Goal: Task Accomplishment & Management: Manage account settings

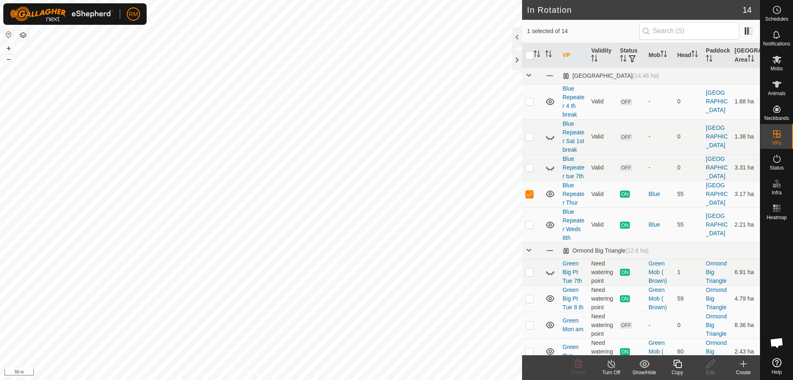
checkbox input "false"
click at [530, 228] on p-checkbox at bounding box center [530, 224] width 8 height 7
click at [609, 363] on icon at bounding box center [612, 364] width 10 height 10
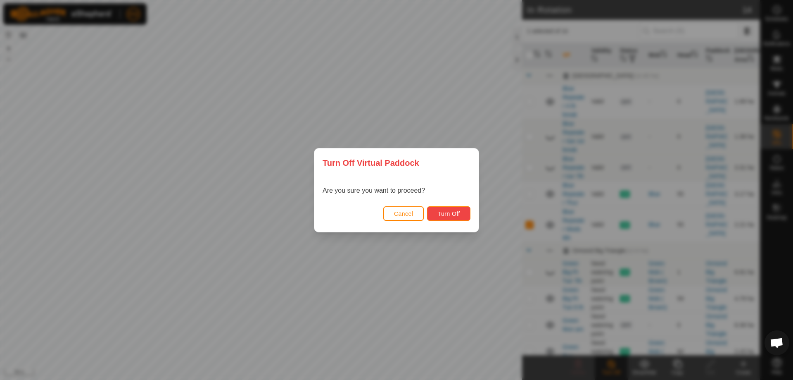
click at [453, 214] on span "Turn Off" at bounding box center [449, 213] width 23 height 7
click at [407, 214] on span "Cancel" at bounding box center [403, 213] width 19 height 7
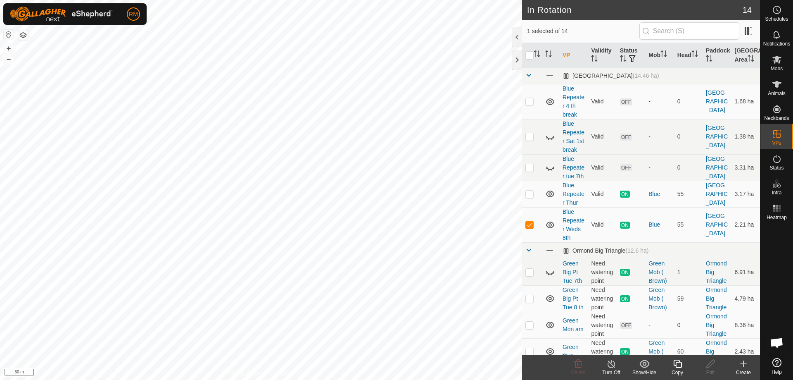
checkbox input "false"
checkbox input "true"
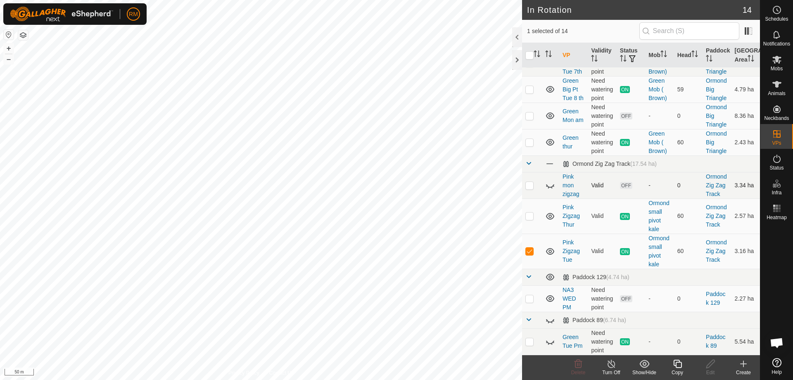
scroll to position [235, 0]
click at [610, 365] on icon at bounding box center [612, 364] width 10 height 10
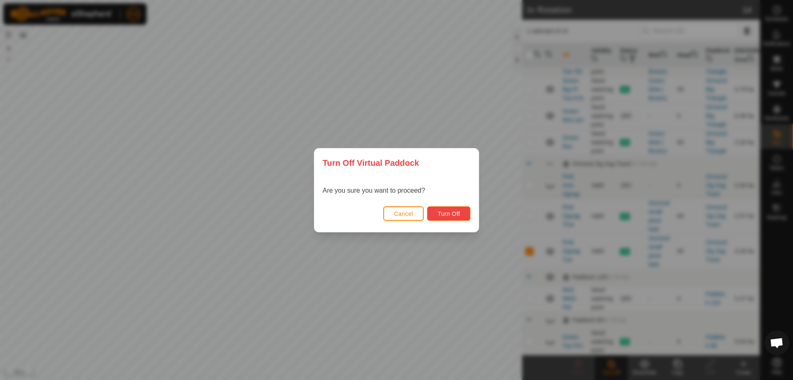
click at [453, 213] on span "Turn Off" at bounding box center [449, 213] width 23 height 7
click at [405, 212] on span "Cancel" at bounding box center [403, 213] width 19 height 7
